Goal: Find specific fact: Find specific fact

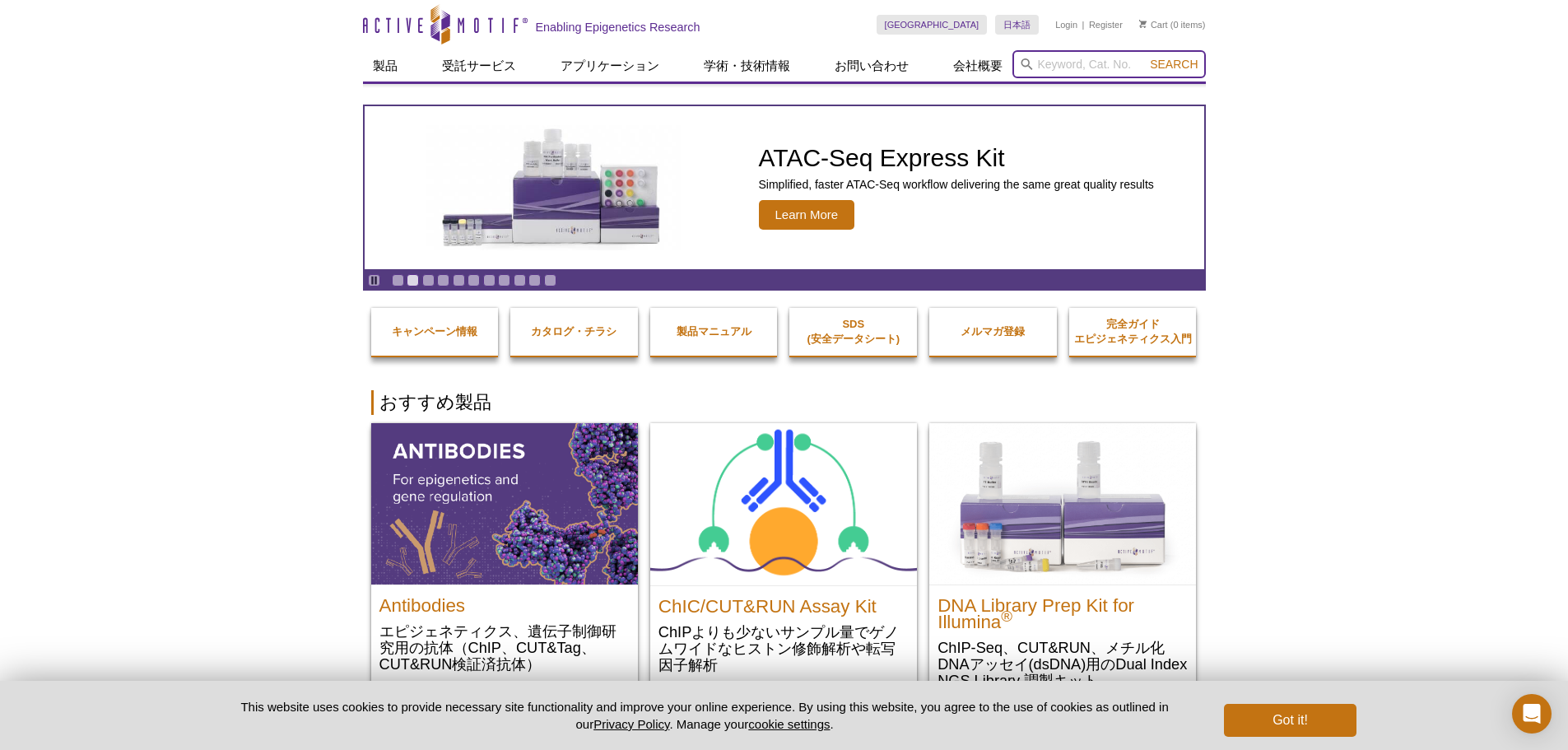
click at [1067, 73] on input "search" at bounding box center [1109, 65] width 194 height 28
paste input "71011"
type input "71011"
click at [1145, 57] on button "Search" at bounding box center [1174, 64] width 58 height 15
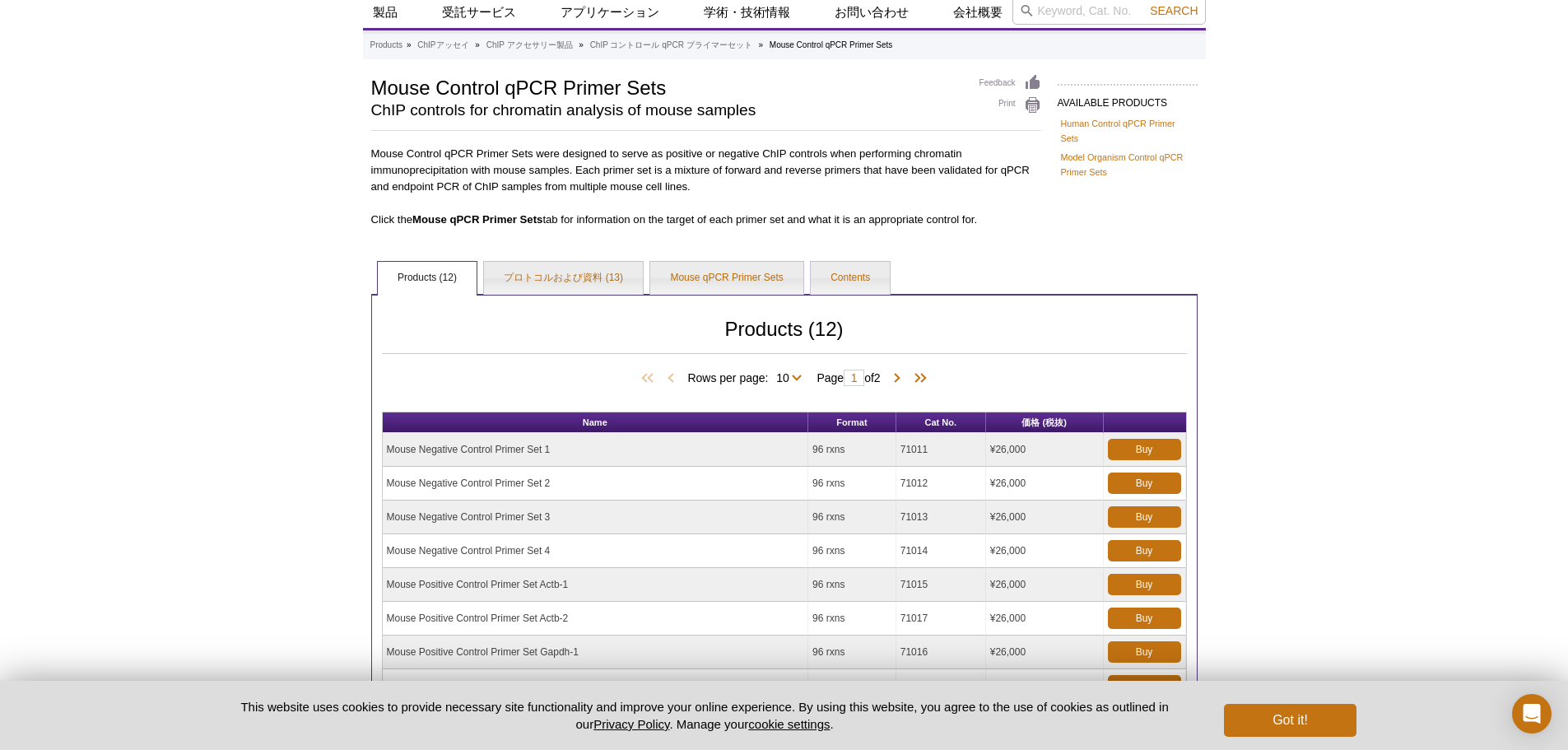
scroll to position [165, 0]
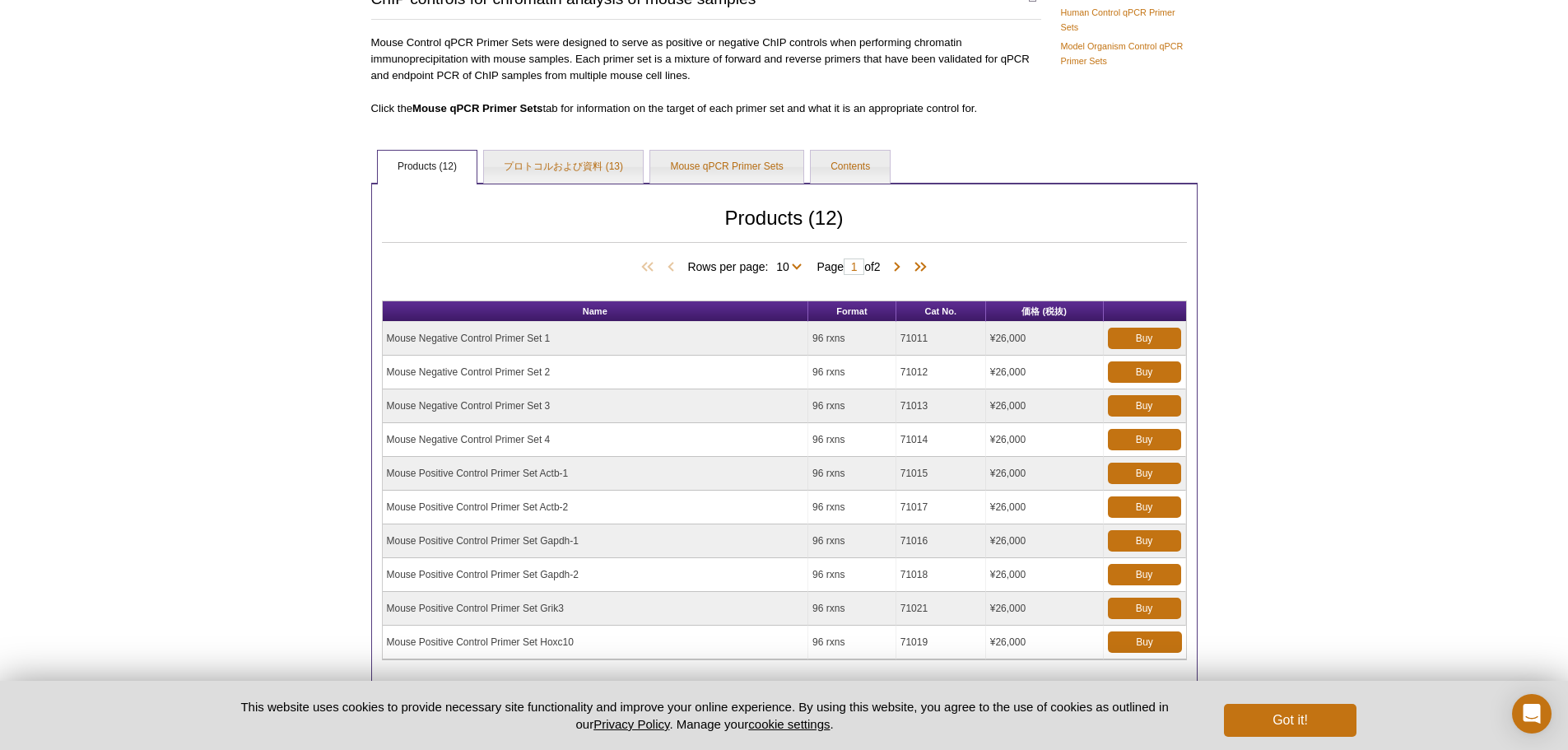
drag, startPoint x: 566, startPoint y: 334, endPoint x: 387, endPoint y: 334, distance: 179.0
click at [387, 334] on td "Mouse Negative Control Primer Set 1" at bounding box center [596, 338] width 426 height 34
copy td "Mouse Negative Control Primer Set 1"
drag, startPoint x: 808, startPoint y: 342, endPoint x: 857, endPoint y: 339, distance: 49.1
click at [857, 339] on td "96 rxns" at bounding box center [852, 338] width 88 height 34
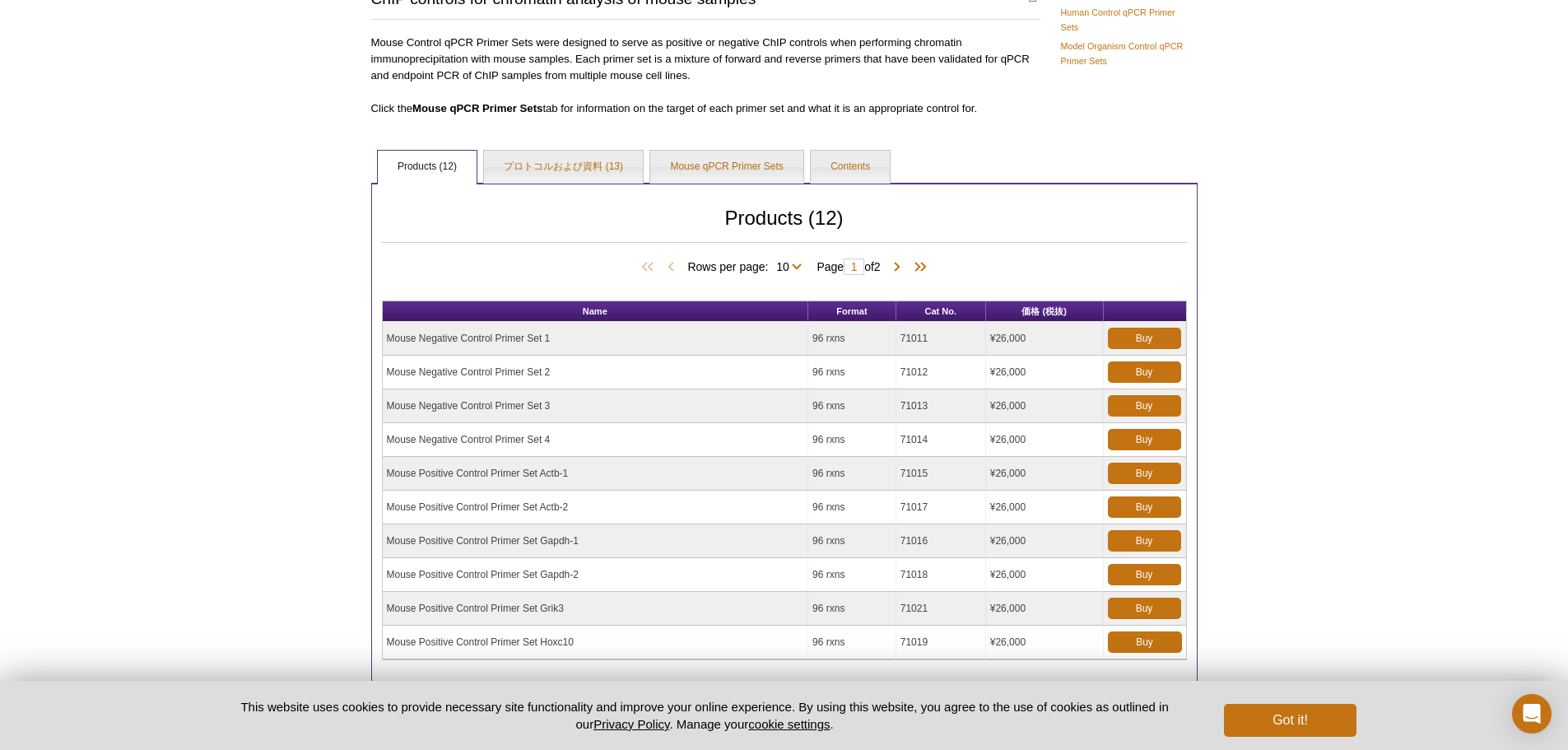
copy td "96 rxns"
drag, startPoint x: 591, startPoint y: 537, endPoint x: 385, endPoint y: 539, distance: 206.0
click at [385, 539] on td "Mouse Positive Control Primer Set Gapdh-1" at bounding box center [596, 541] width 426 height 34
copy td "Mouse Positive Control Primer Set Gapdh-1"
drag, startPoint x: 858, startPoint y: 541, endPoint x: 813, endPoint y: 541, distance: 45.0
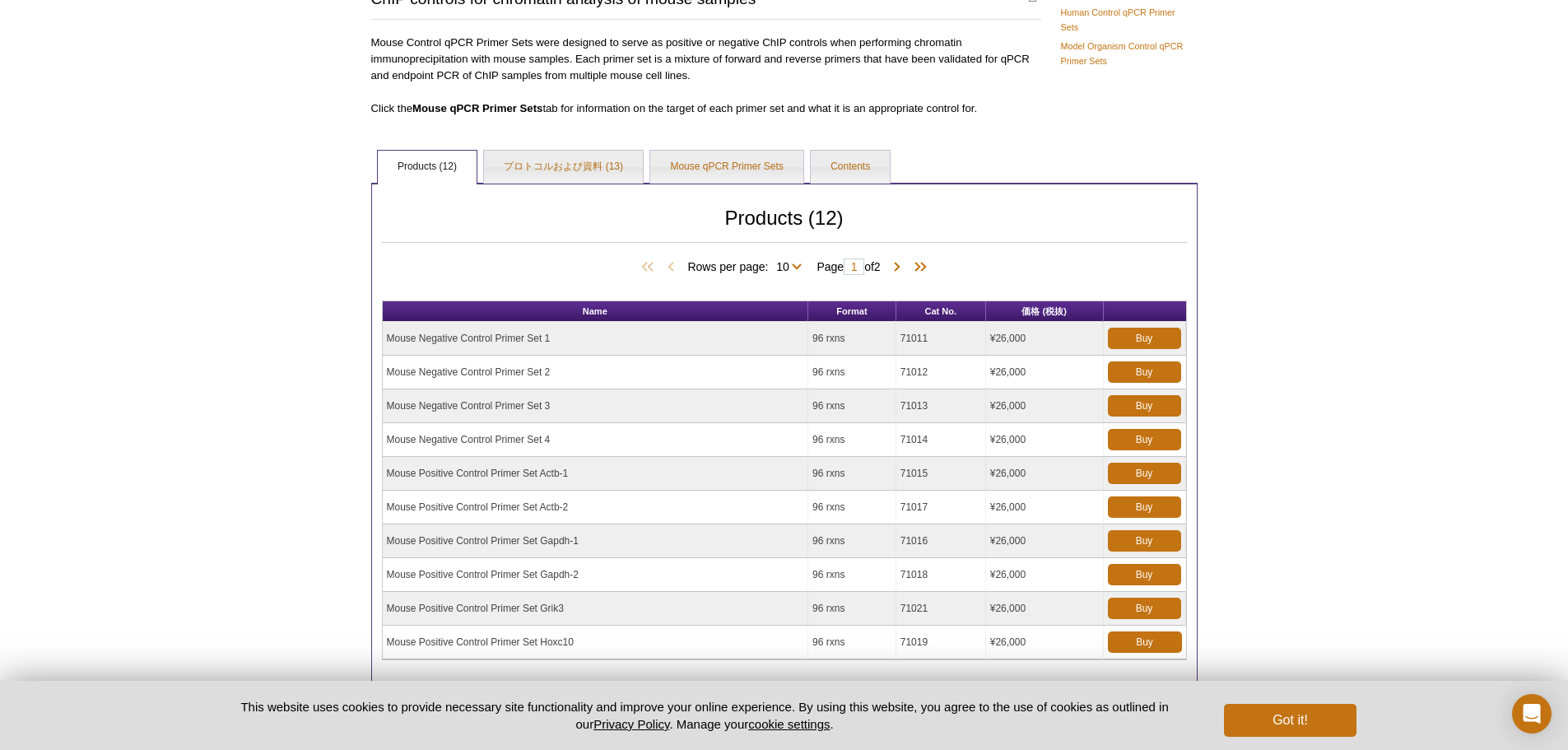
click at [813, 541] on td "96 rxns" at bounding box center [852, 541] width 88 height 34
copy td "96 rxns"
